Goal: Transaction & Acquisition: Purchase product/service

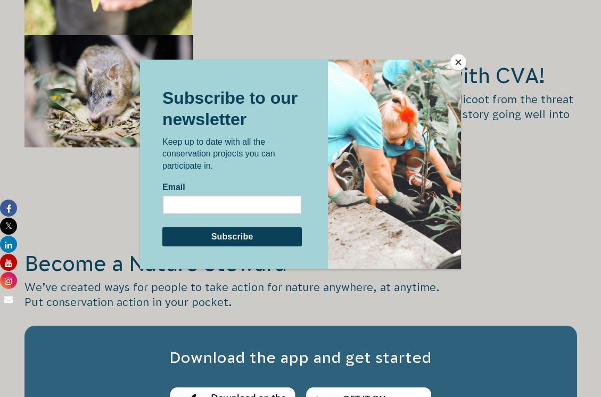
scroll to position [2023, 0]
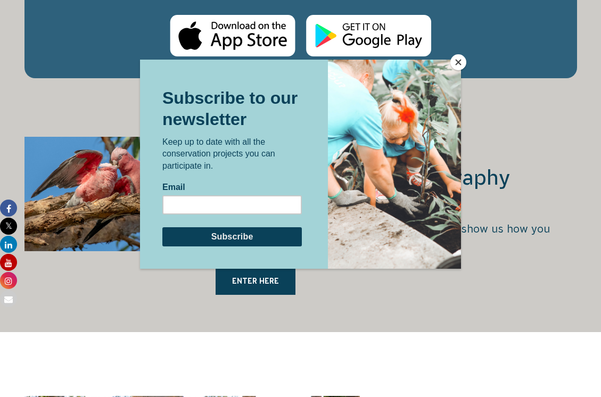
click at [457, 63] on button "Close" at bounding box center [458, 62] width 16 height 16
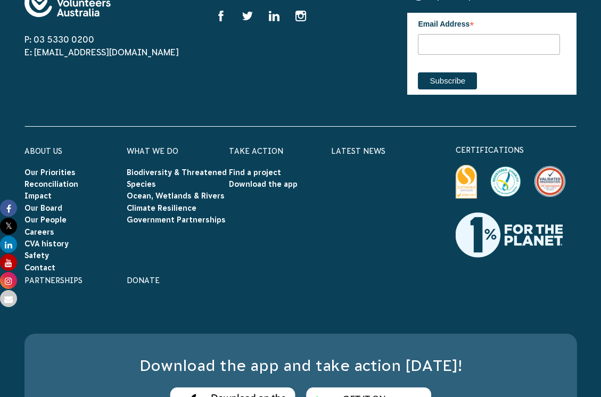
scroll to position [3468, 0]
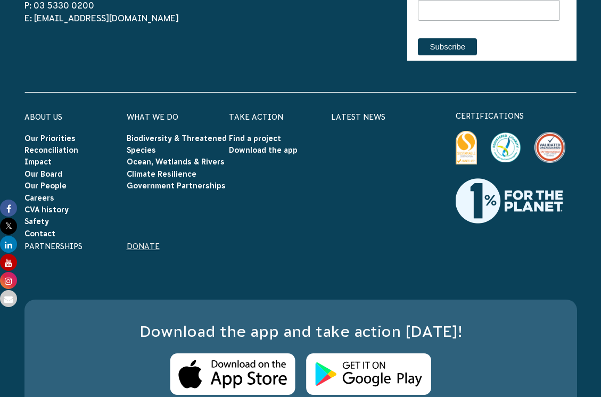
click at [139, 242] on link "Donate" at bounding box center [143, 246] width 33 height 9
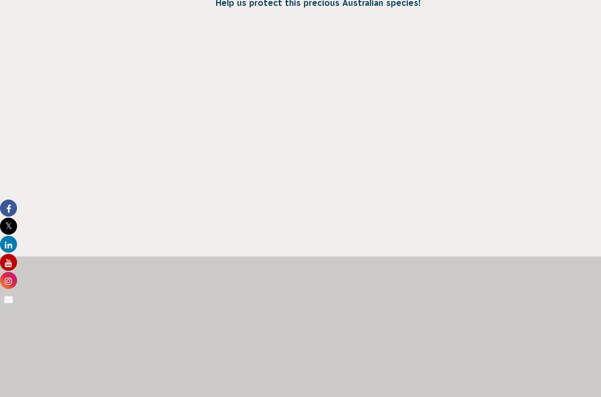
scroll to position [745, 0]
